Goal: Task Accomplishment & Management: Complete application form

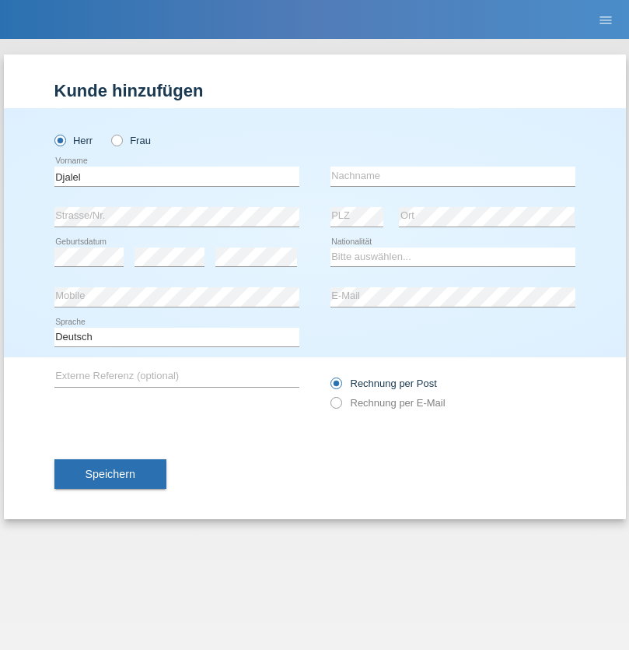
type input "Djalel"
click at [453, 176] on input "text" at bounding box center [453, 175] width 245 height 19
type input "Abed"
select select "DZ"
select select "C"
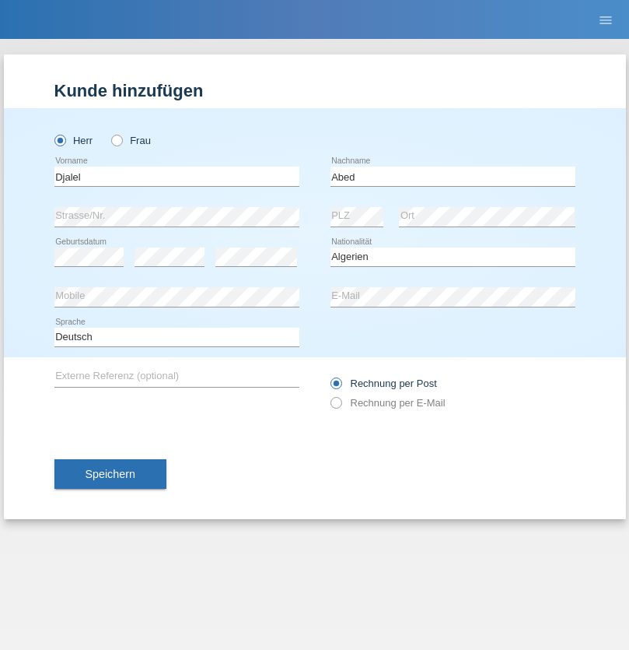
select select "21"
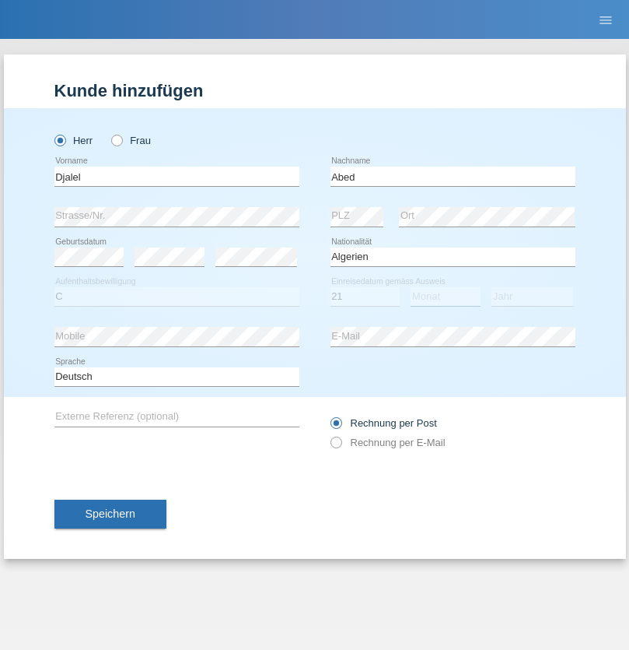
select select "08"
select select "2021"
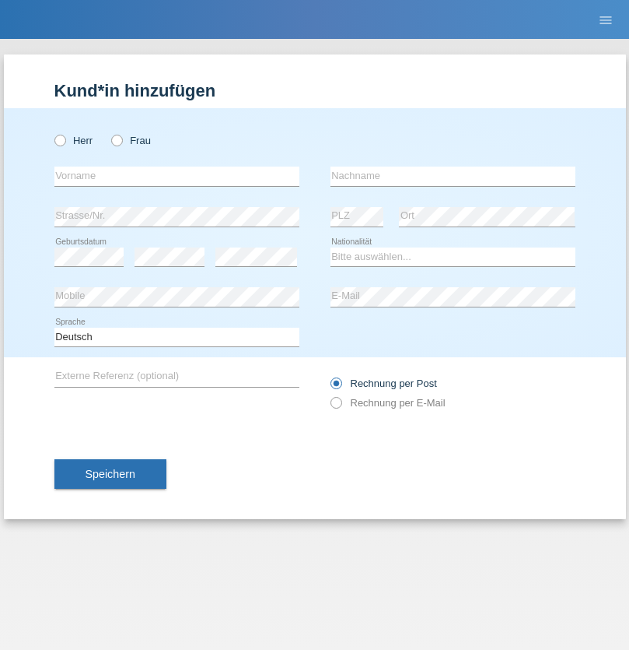
radio input "true"
click at [177, 176] on input "text" at bounding box center [176, 175] width 245 height 19
type input "[PERSON_NAME]"
click at [453, 176] on input "text" at bounding box center [453, 175] width 245 height 19
type input "[PERSON_NAME]"
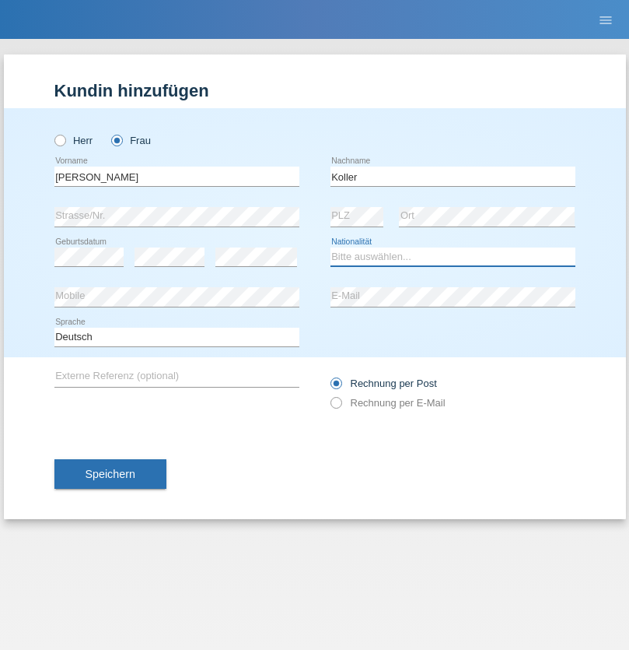
select select "CH"
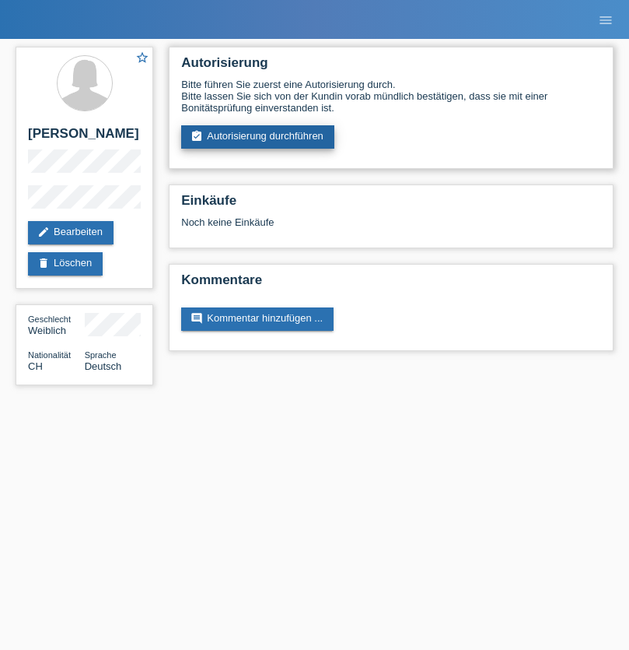
click at [258, 137] on link "assignment_turned_in Autorisierung durchführen" at bounding box center [257, 136] width 153 height 23
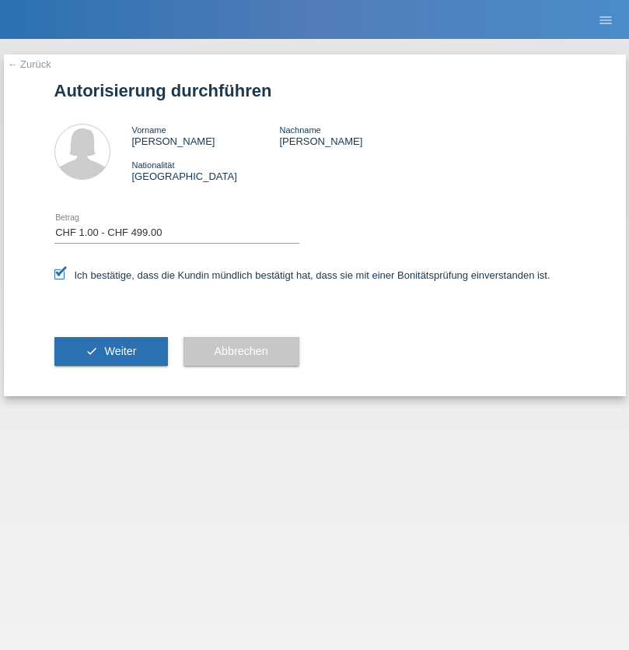
select select "1"
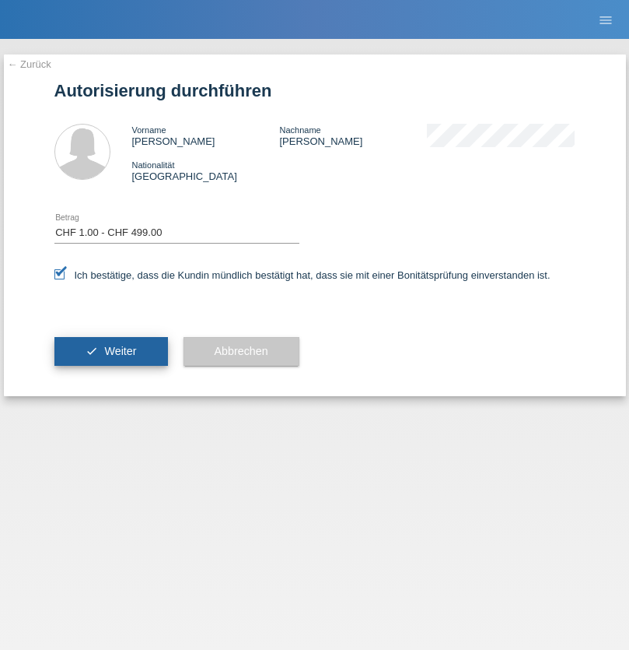
click at [110, 351] on span "Weiter" at bounding box center [120, 351] width 32 height 12
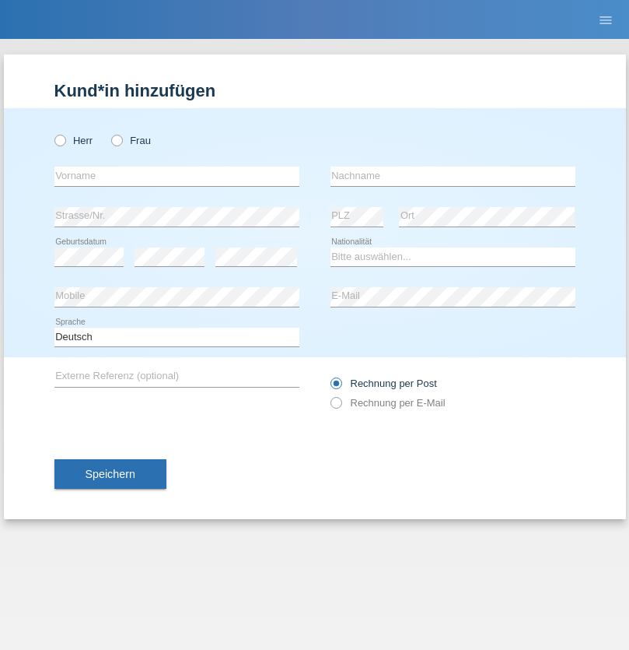
radio input "true"
click at [177, 176] on input "text" at bounding box center [176, 175] width 245 height 19
type input "Kamilji"
click at [453, 176] on input "text" at bounding box center [453, 175] width 245 height 19
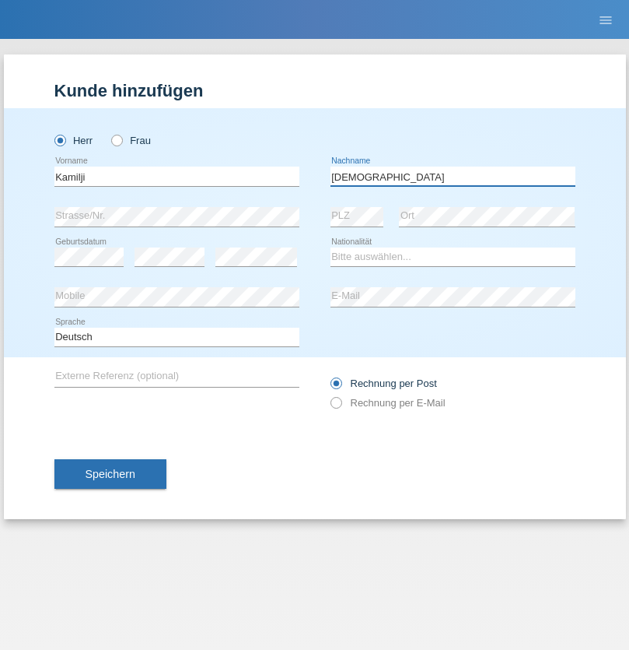
type input "[DEMOGRAPHIC_DATA]"
select select "MK"
select select "C"
select select "07"
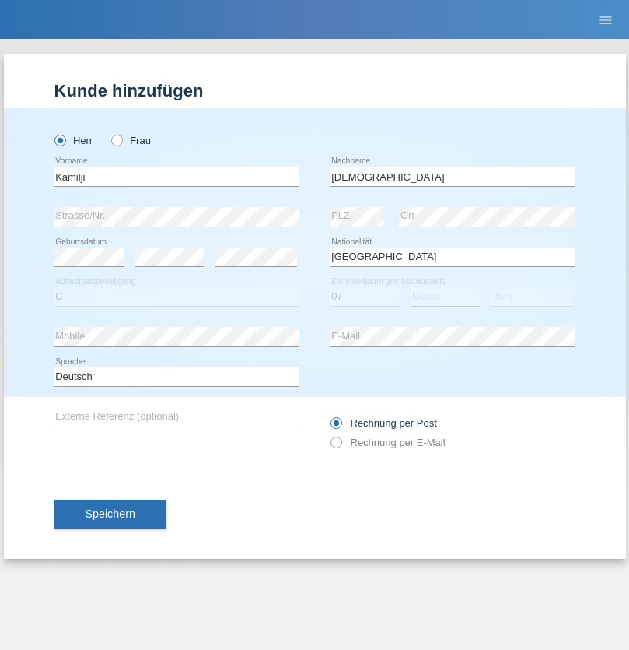
select select "08"
select select "2007"
